Goal: Check status: Check status

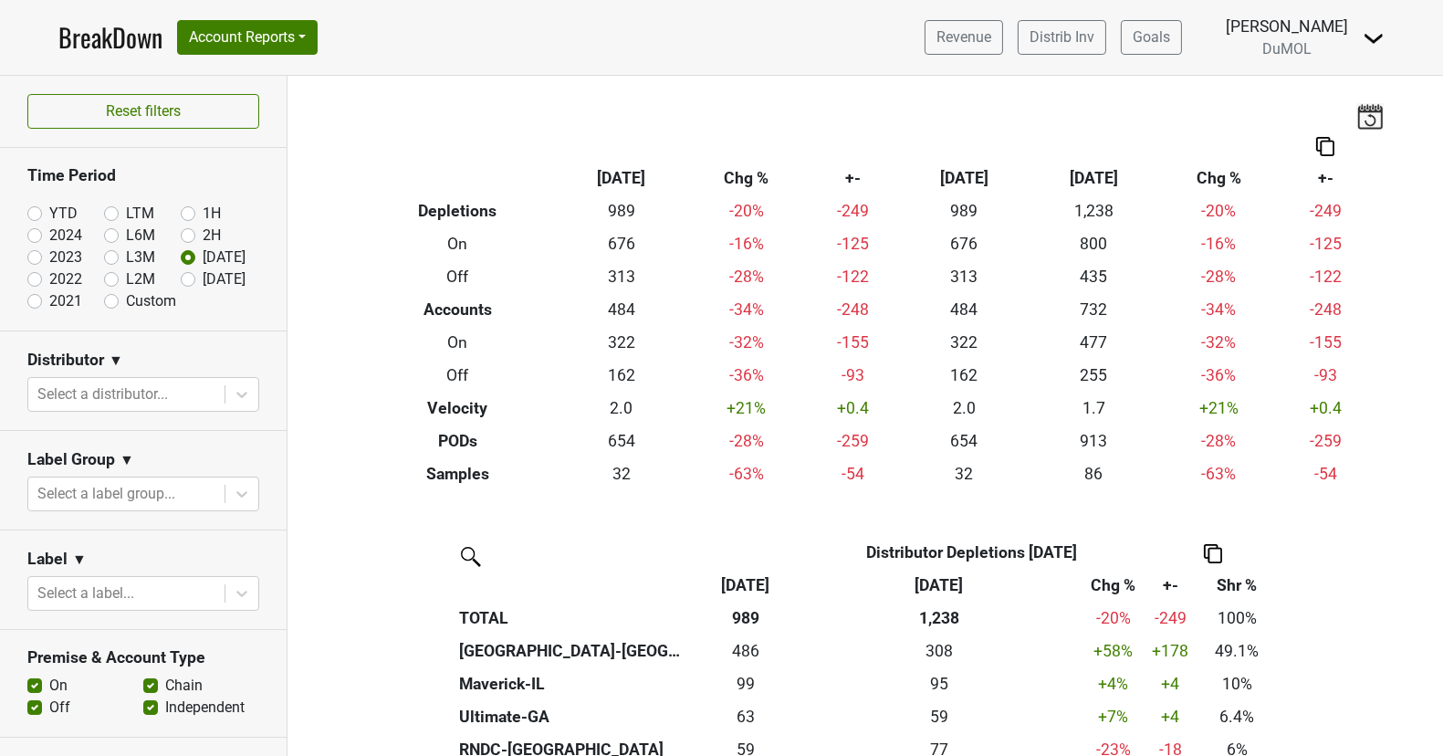
scroll to position [1433, 0]
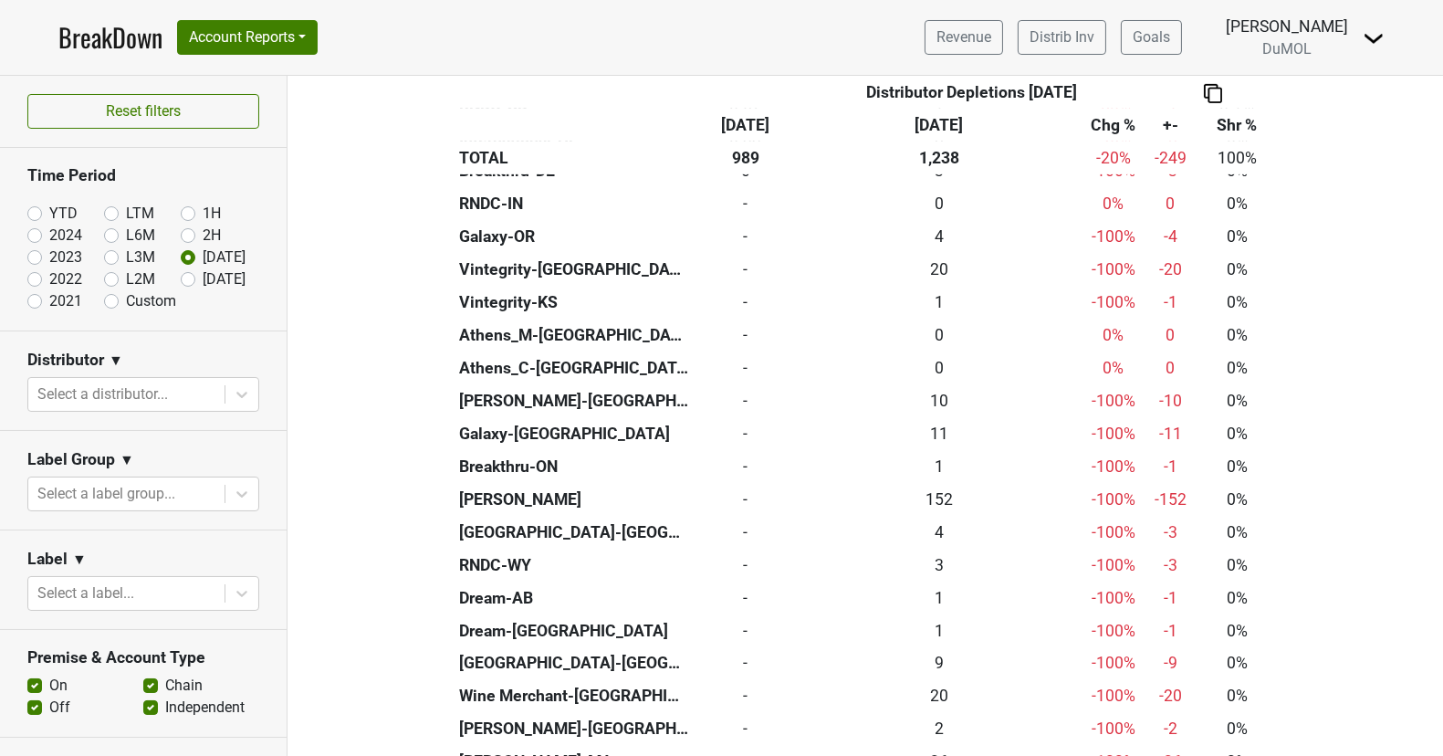
click at [123, 44] on link "BreakDown" at bounding box center [110, 37] width 104 height 38
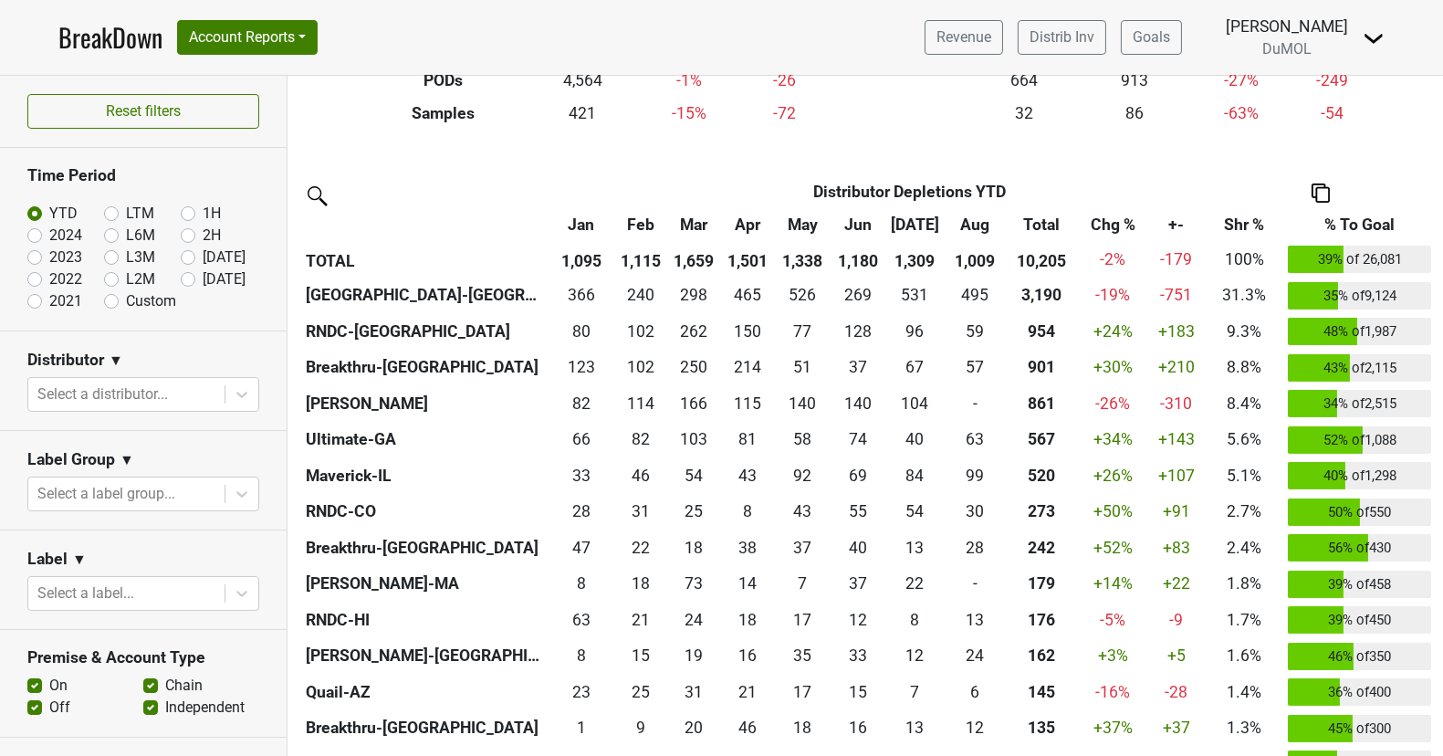
scroll to position [324, 0]
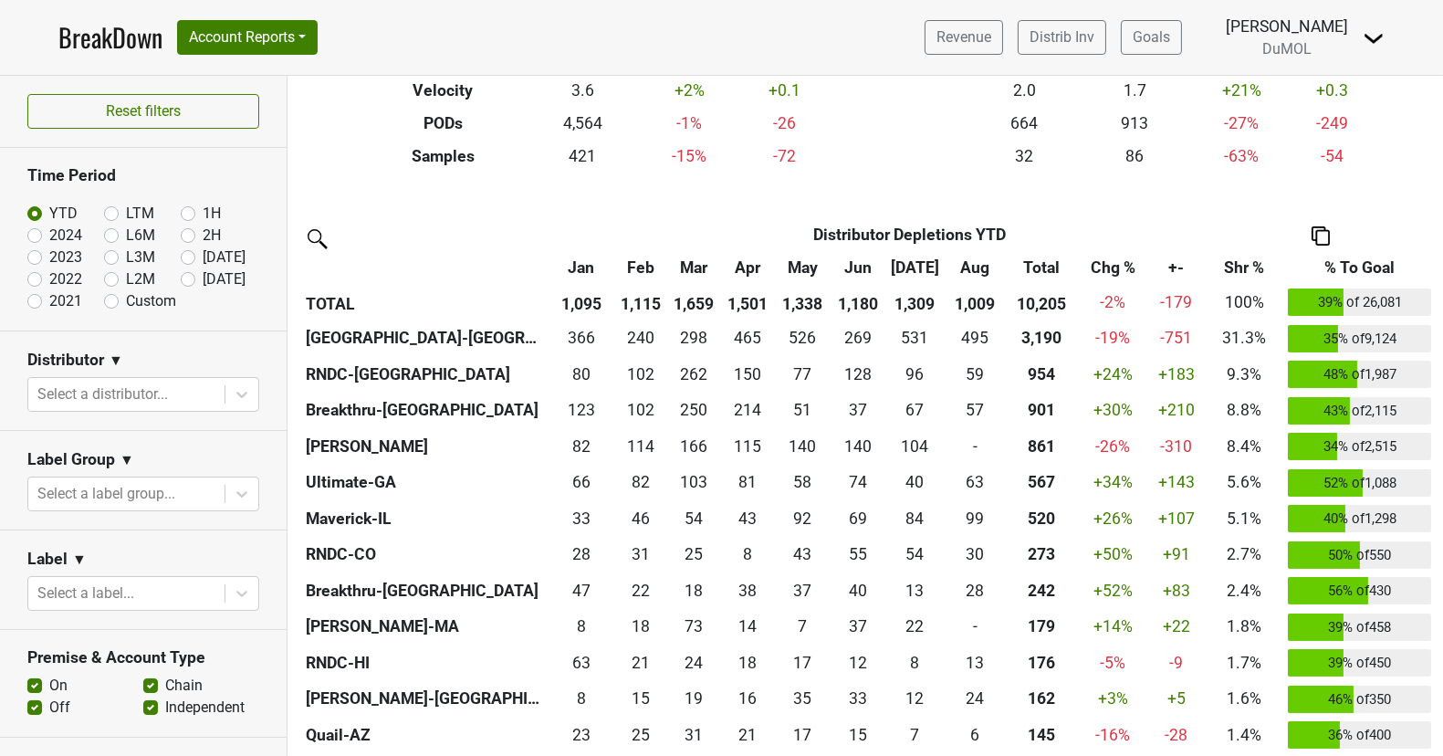
click at [203, 251] on label "[DATE]" at bounding box center [224, 257] width 43 height 22
click at [194, 251] on input "Aug '25" at bounding box center [217, 255] width 73 height 18
radio input "true"
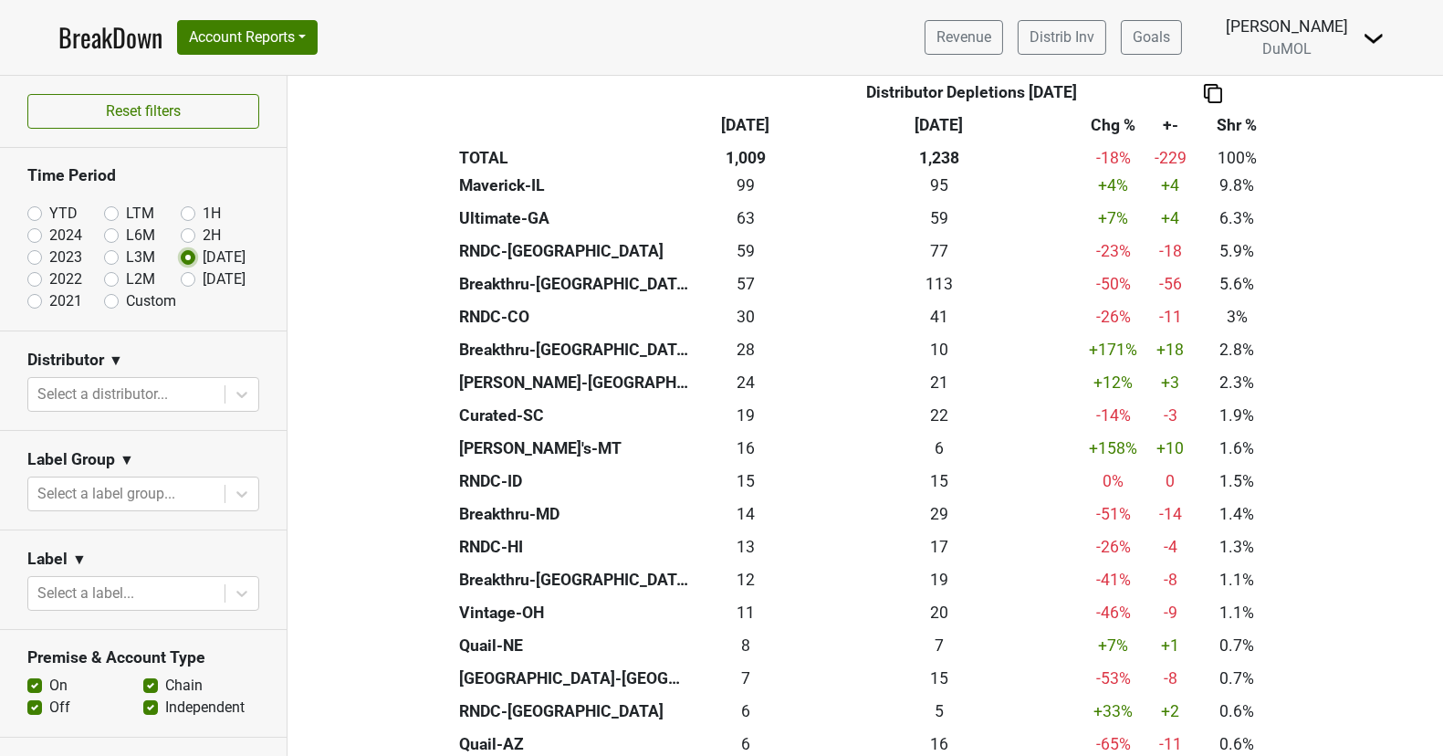
scroll to position [0, 0]
